Goal: Information Seeking & Learning: Check status

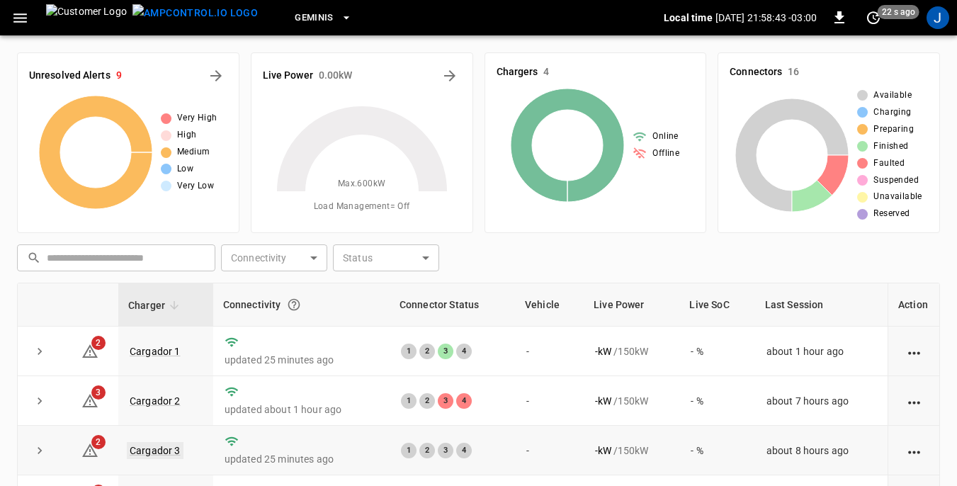
click at [159, 448] on link "Cargador 3" at bounding box center [155, 450] width 57 height 17
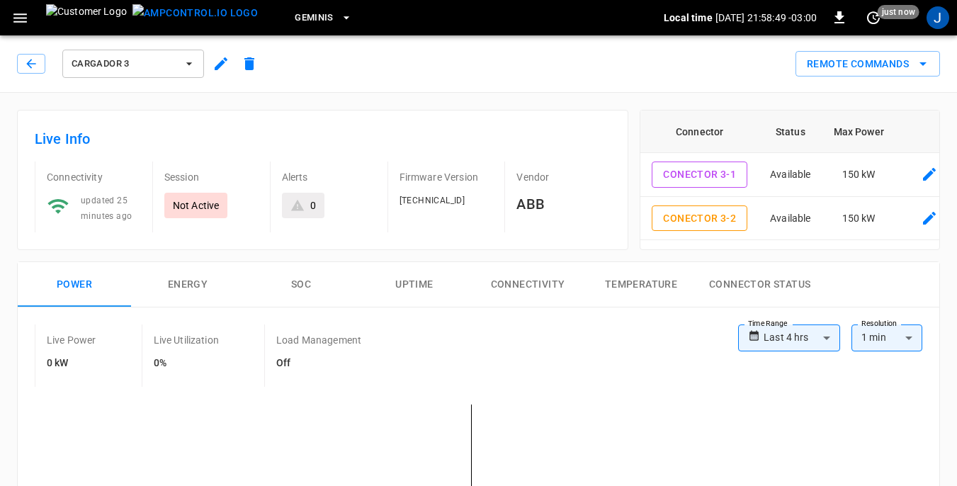
scroll to position [425, 0]
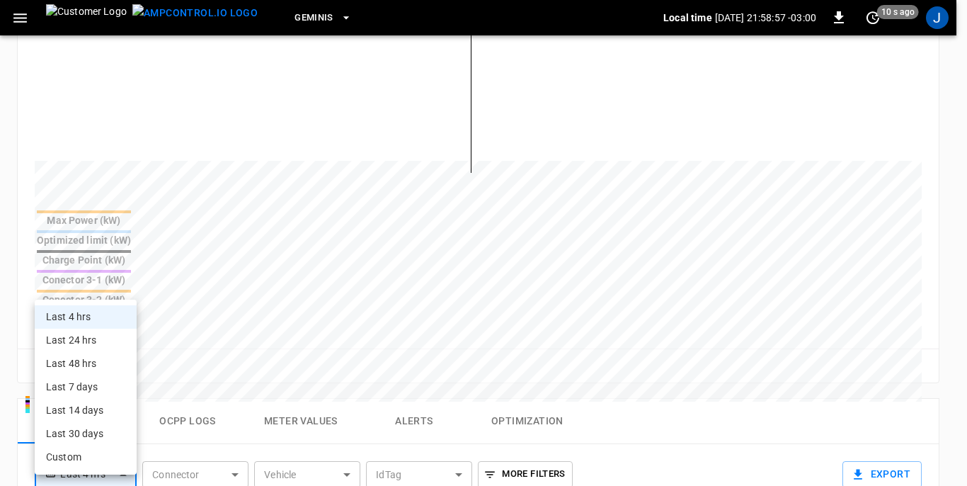
click at [125, 367] on body "**********" at bounding box center [483, 237] width 967 height 1325
click at [88, 341] on li "Last 24 hrs" at bounding box center [86, 340] width 102 height 23
type input "**********"
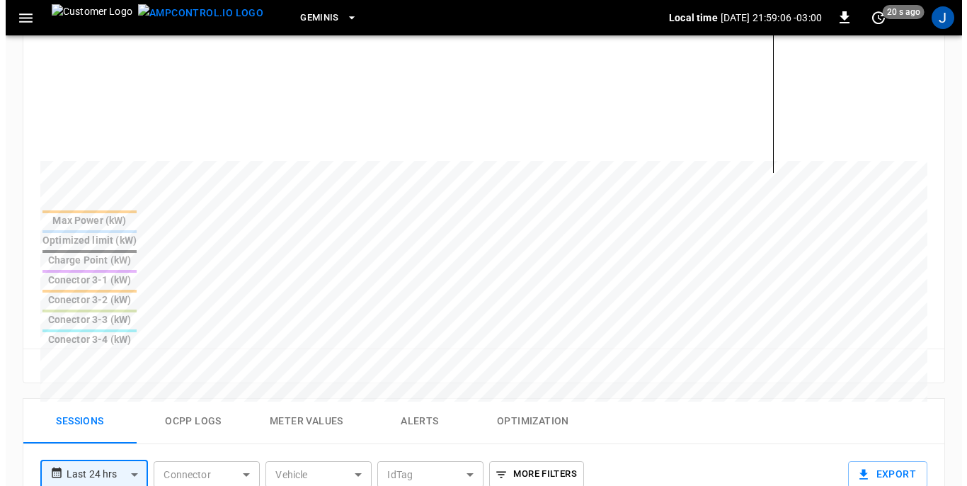
scroll to position [0, 0]
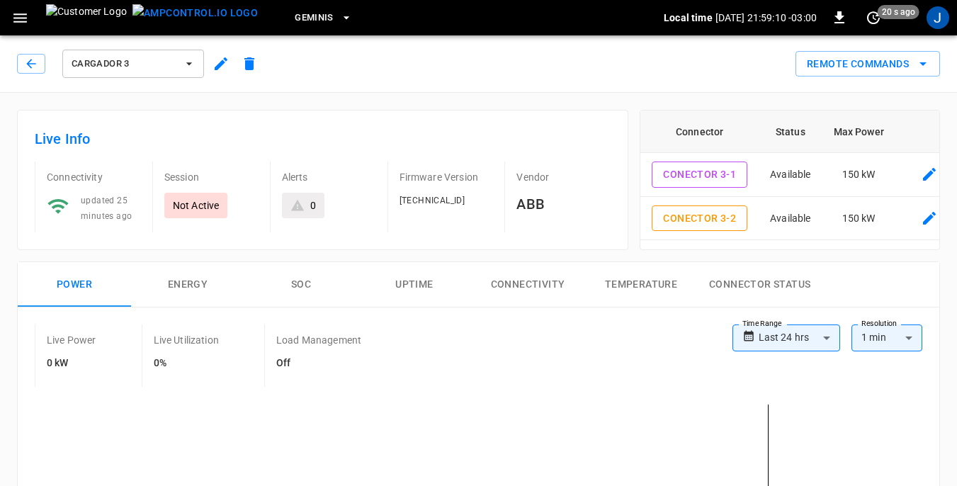
click at [190, 64] on icon "button" at bounding box center [189, 63] width 6 height 3
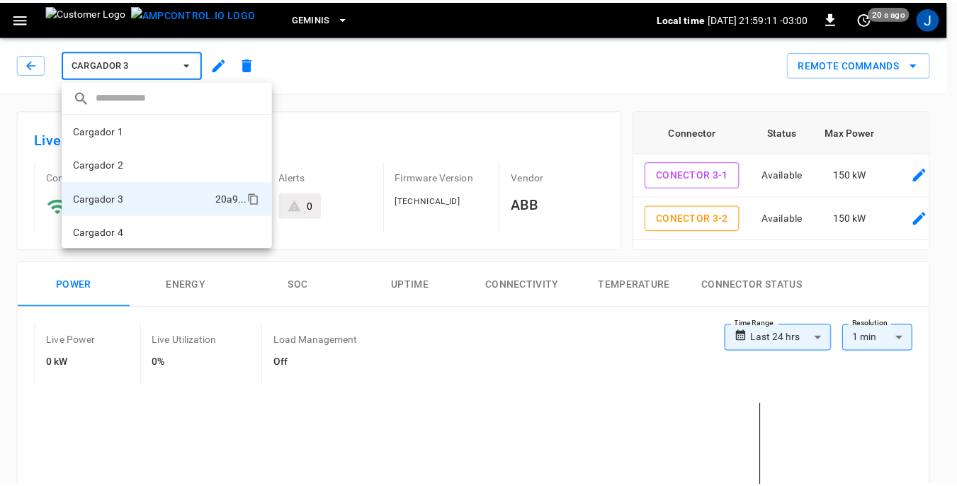
scroll to position [1, 0]
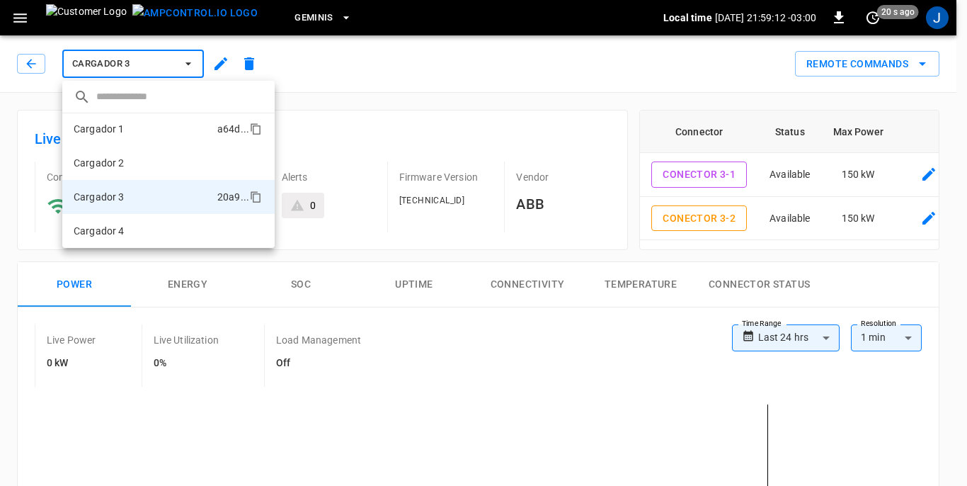
click at [154, 125] on li "Cargador 1 a64d ..." at bounding box center [168, 129] width 212 height 34
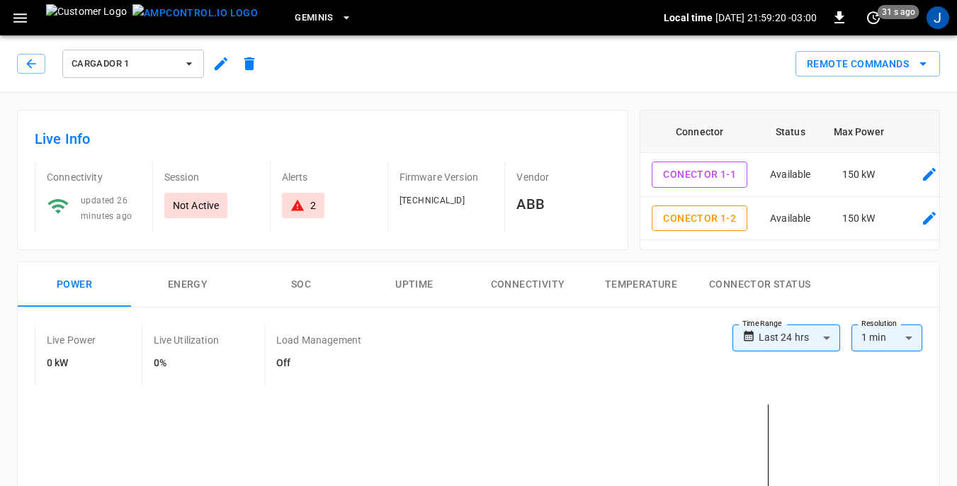
click at [190, 64] on icon "button" at bounding box center [189, 63] width 6 height 3
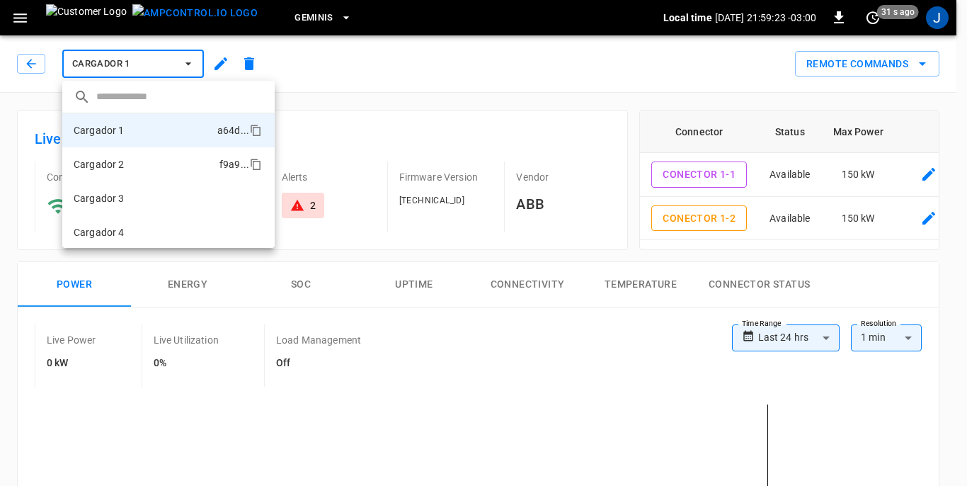
click at [131, 159] on li "Cargador 2 f9a9 ..." at bounding box center [168, 164] width 212 height 34
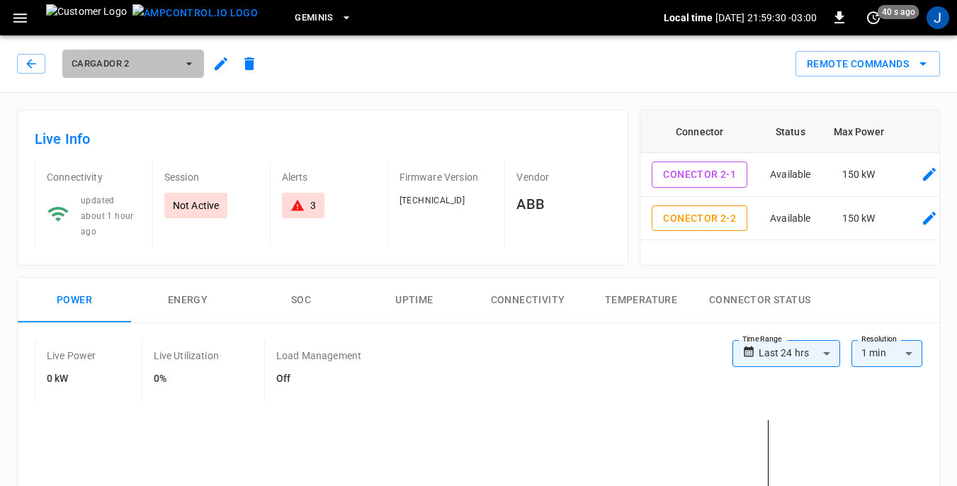
click at [189, 64] on icon "button" at bounding box center [189, 63] width 6 height 3
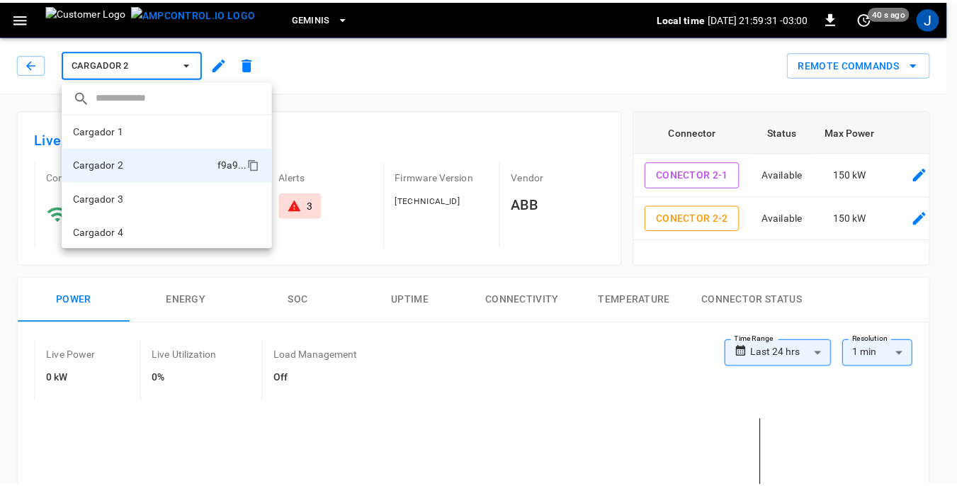
scroll to position [1, 0]
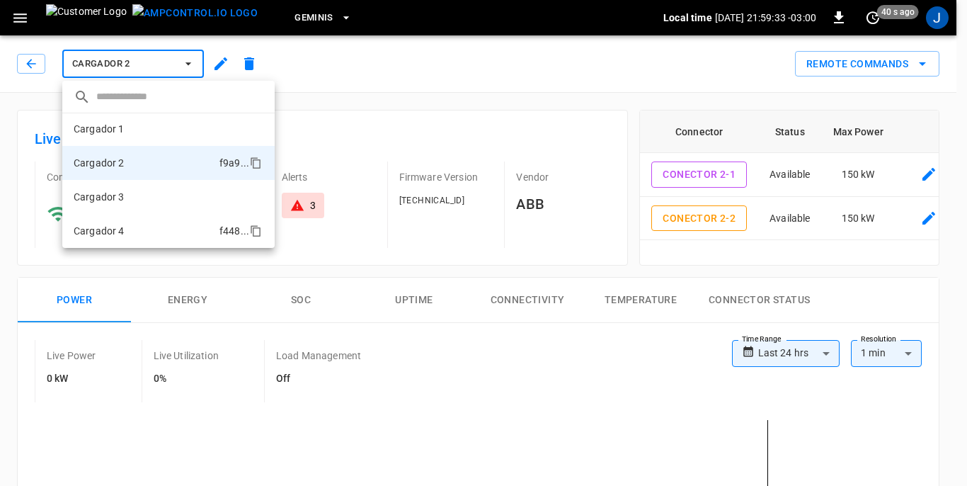
click at [130, 225] on li "Cargador 4 f448 ..." at bounding box center [168, 231] width 212 height 34
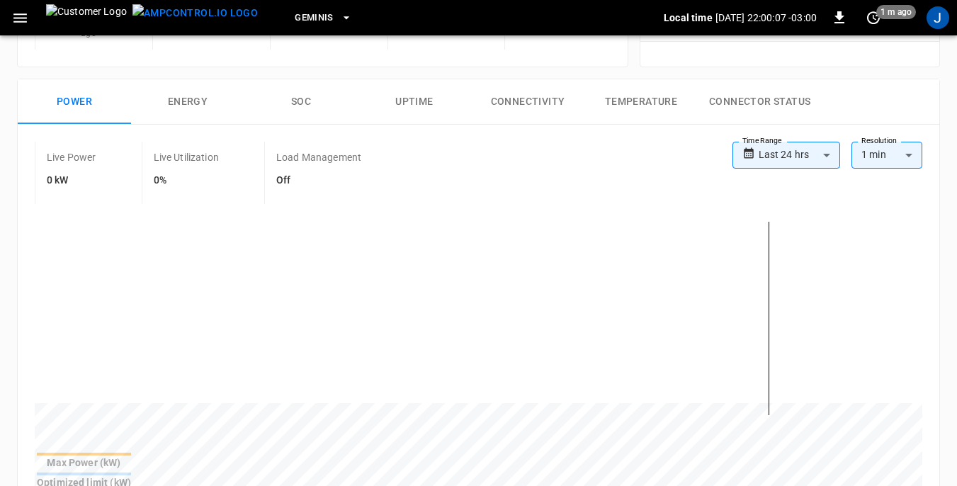
scroll to position [236, 0]
